Goal: Task Accomplishment & Management: Use online tool/utility

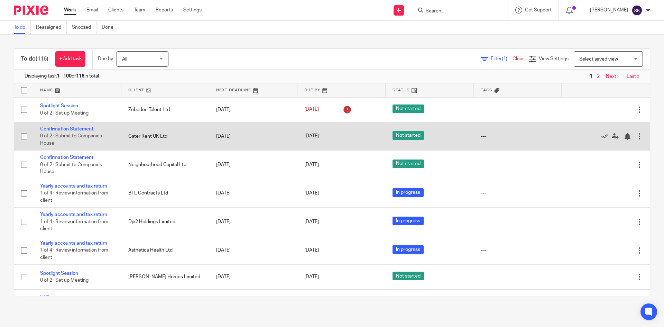
click at [80, 127] on link "Confirmation Statement" at bounding box center [66, 129] width 53 height 5
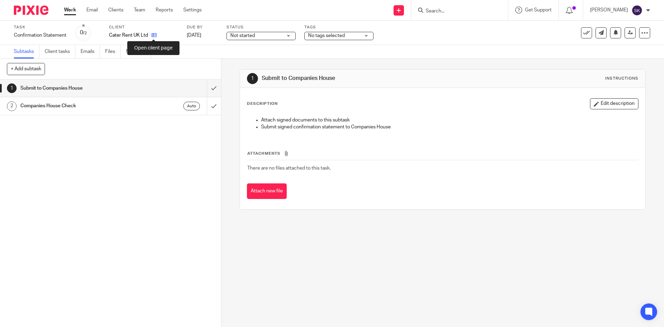
click at [153, 35] on icon at bounding box center [154, 35] width 5 height 5
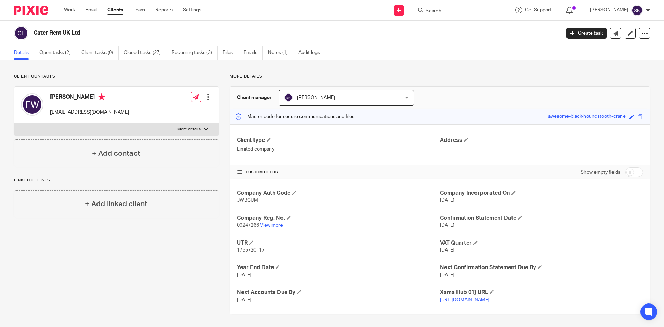
click at [247, 223] on span "09247266" at bounding box center [248, 225] width 22 height 5
copy p "09247266"
